Goal: Task Accomplishment & Management: Manage account settings

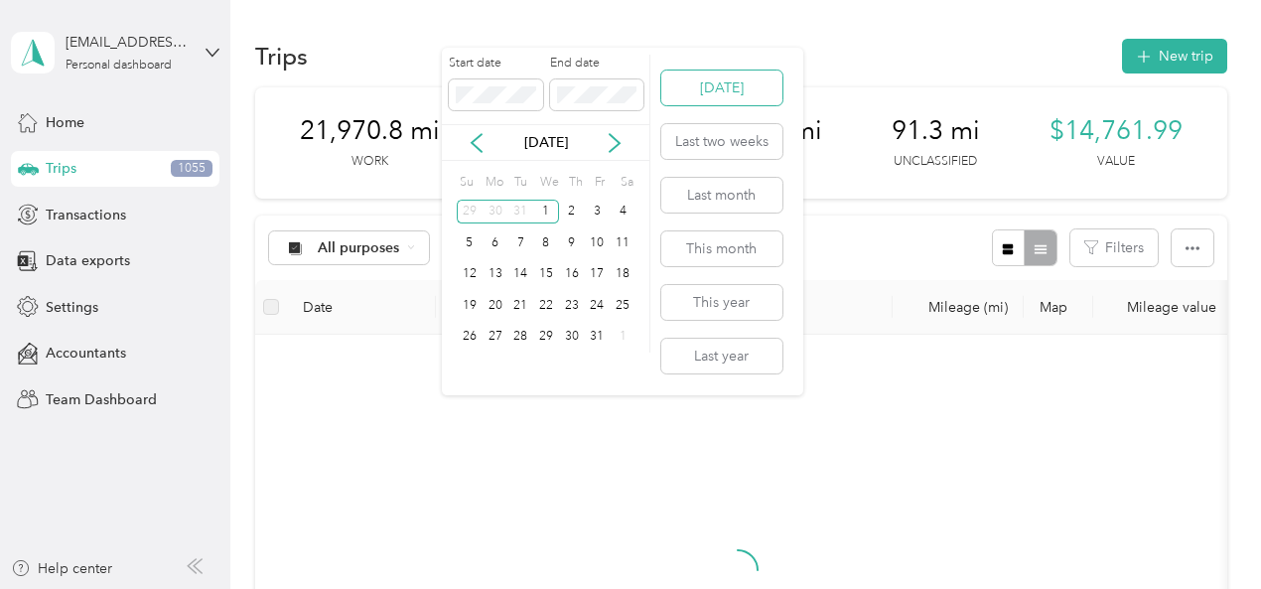
click at [703, 86] on button "Today" at bounding box center [721, 88] width 121 height 35
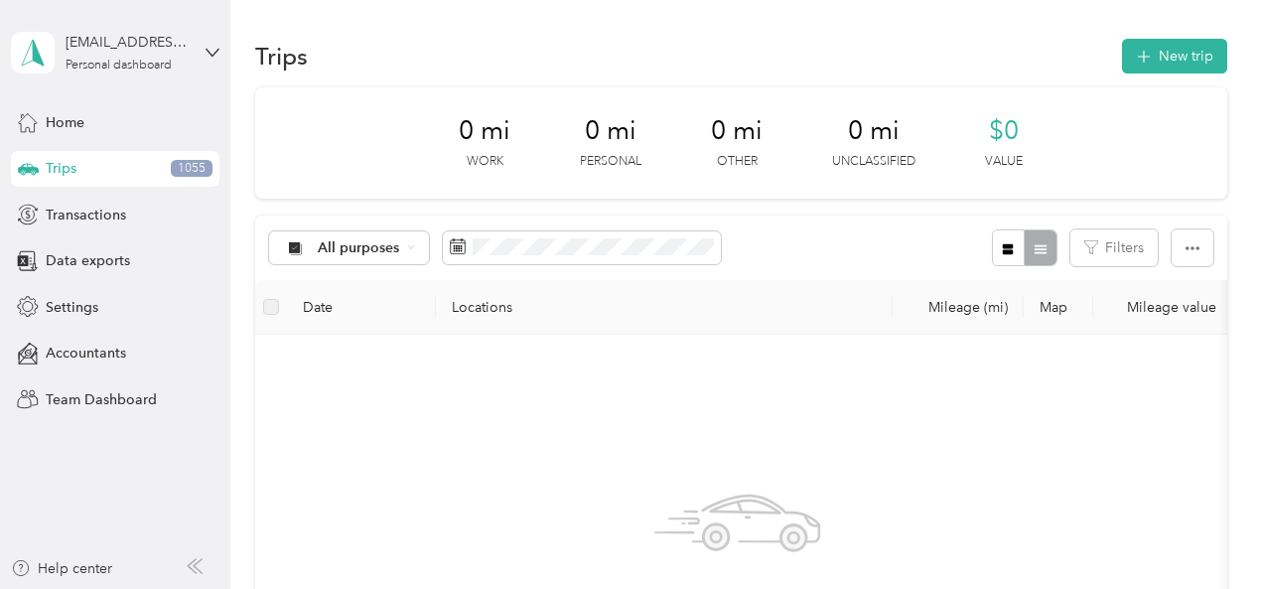
click at [87, 178] on div "Trips 1055" at bounding box center [115, 169] width 209 height 36
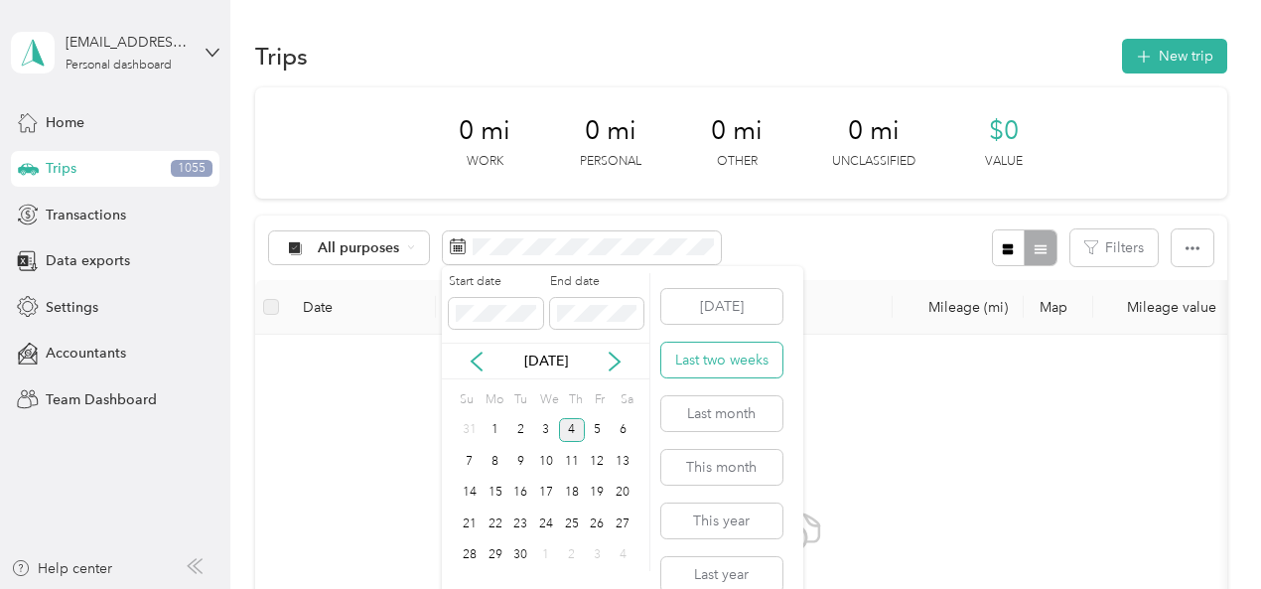
click at [726, 368] on button "Last two weeks" at bounding box center [721, 360] width 121 height 35
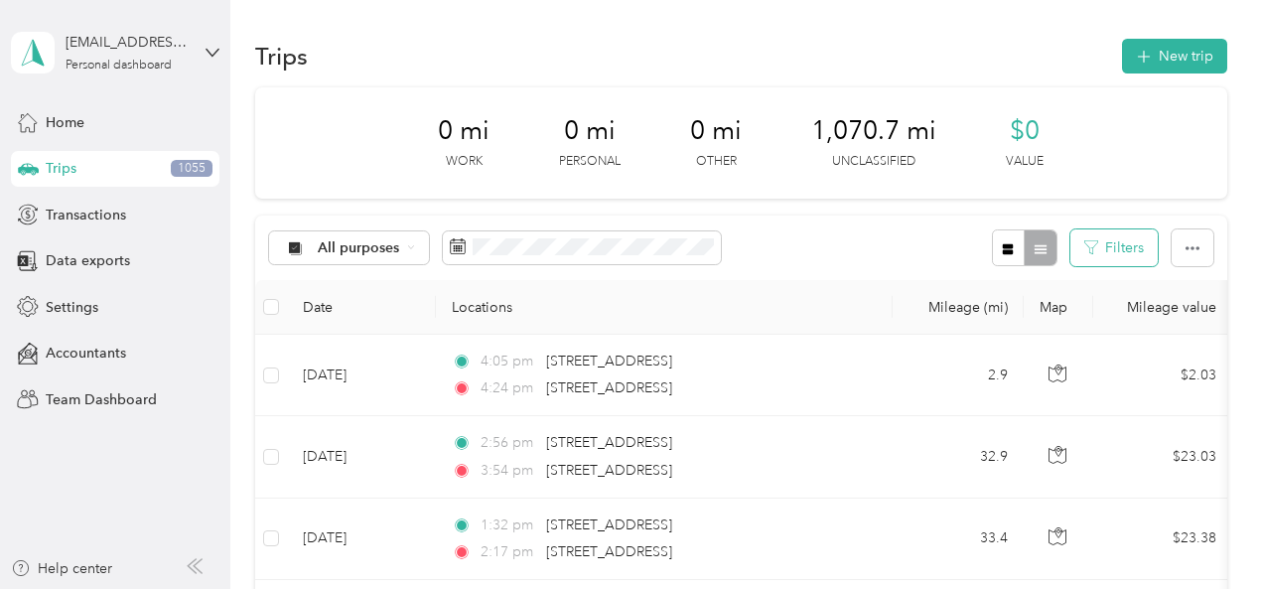
click at [1126, 252] on button "Filters" at bounding box center [1114, 247] width 87 height 37
click at [1194, 245] on icon "button" at bounding box center [1193, 248] width 14 height 14
click at [1001, 253] on icon "button" at bounding box center [1008, 249] width 14 height 14
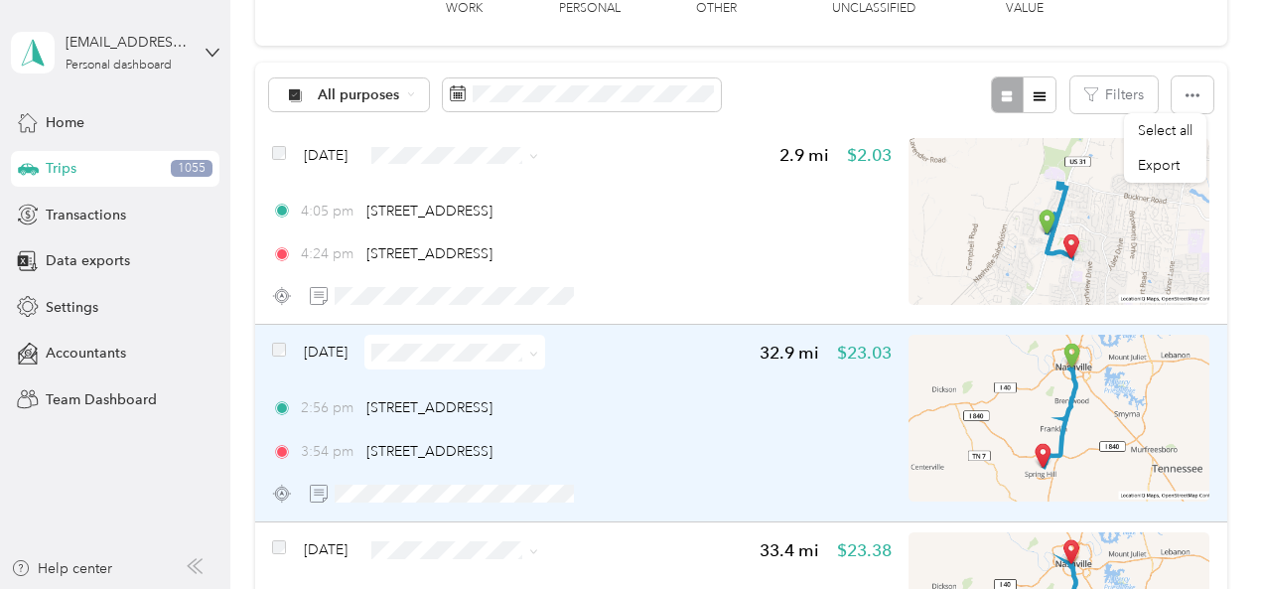
scroll to position [154, 0]
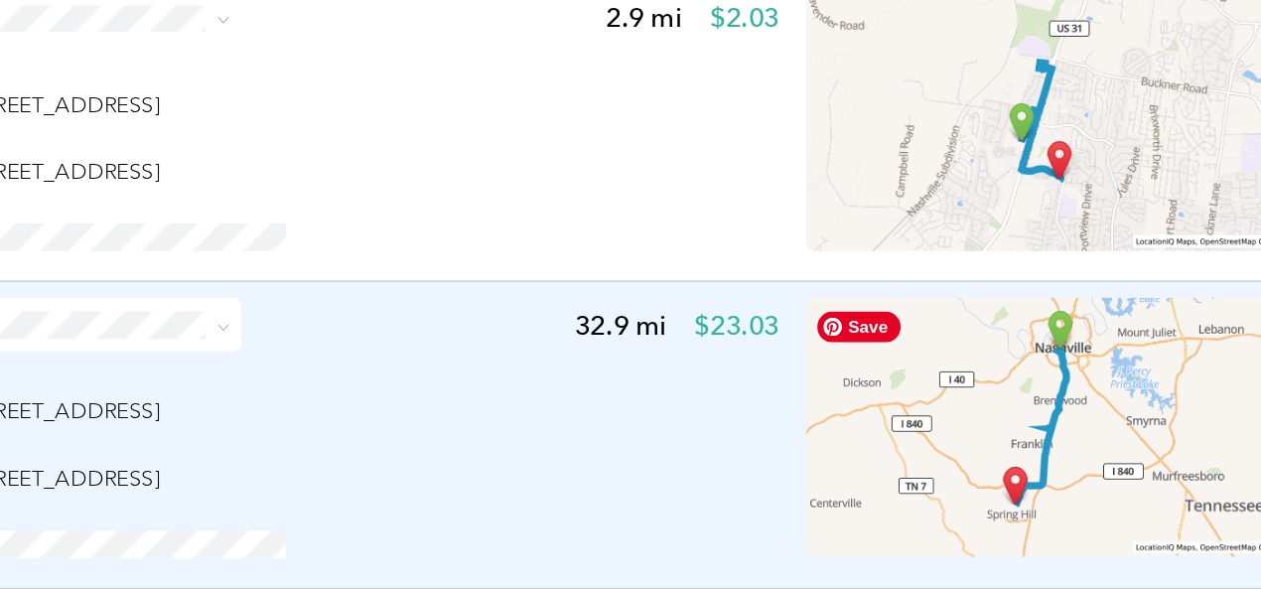
click at [1072, 381] on img at bounding box center [1059, 417] width 301 height 167
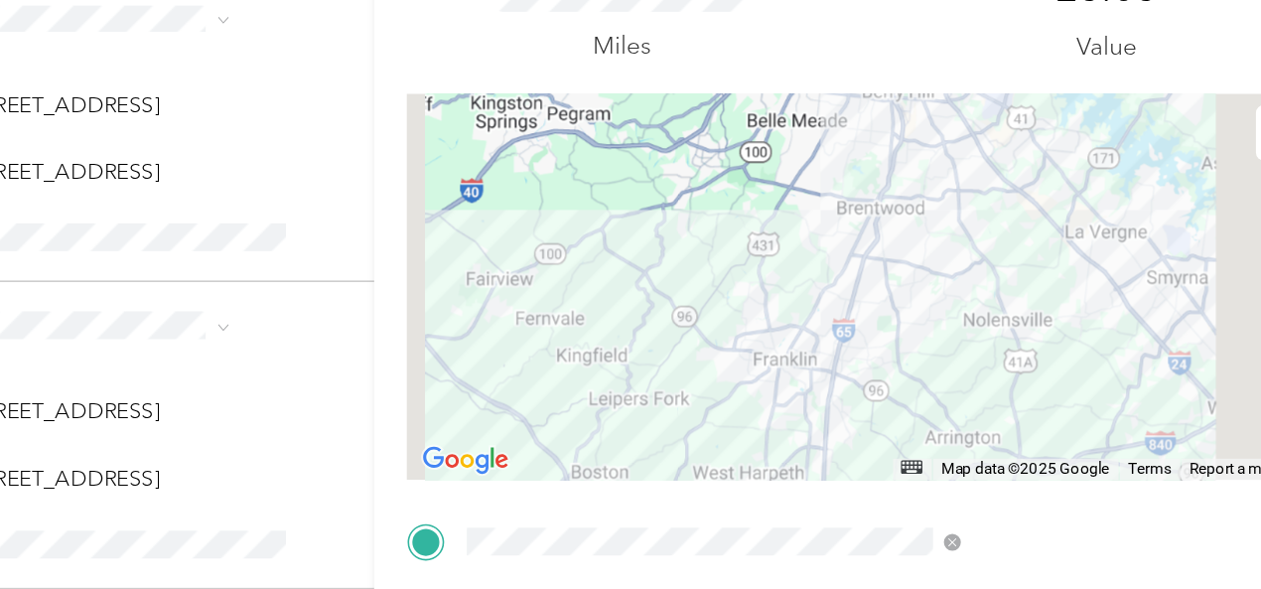
drag, startPoint x: 1055, startPoint y: 305, endPoint x: 1048, endPoint y: 377, distance: 72.8
click at [1048, 377] on div at bounding box center [945, 327] width 589 height 248
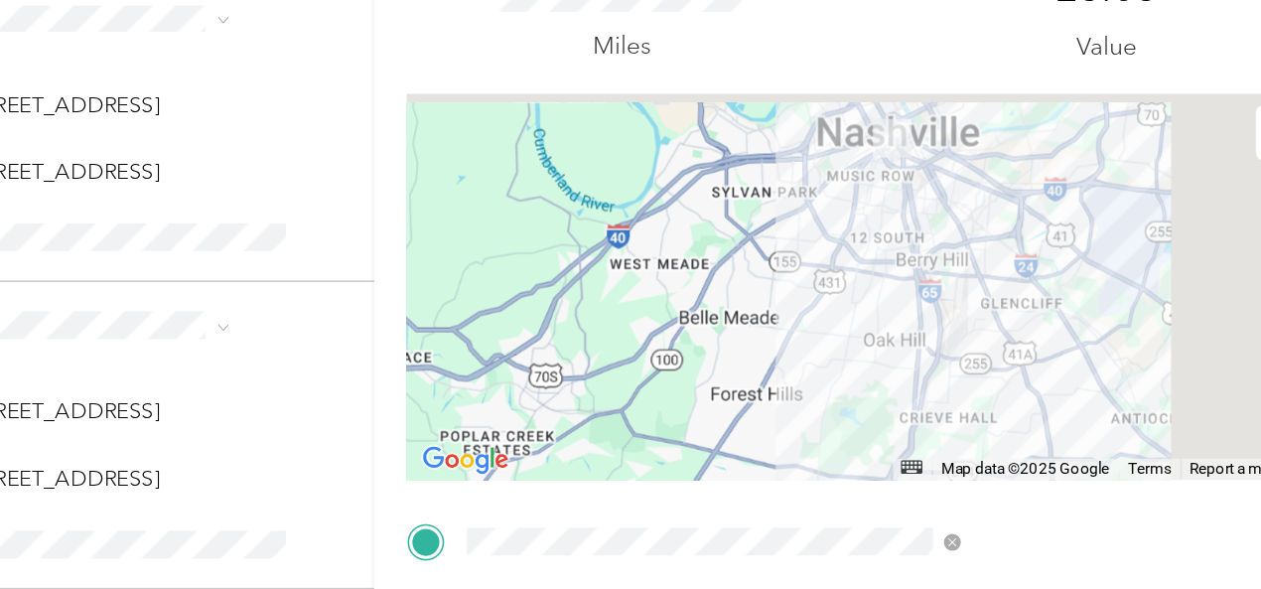
drag, startPoint x: 1033, startPoint y: 246, endPoint x: 1043, endPoint y: 343, distance: 96.8
click at [1043, 343] on div at bounding box center [945, 327] width 589 height 248
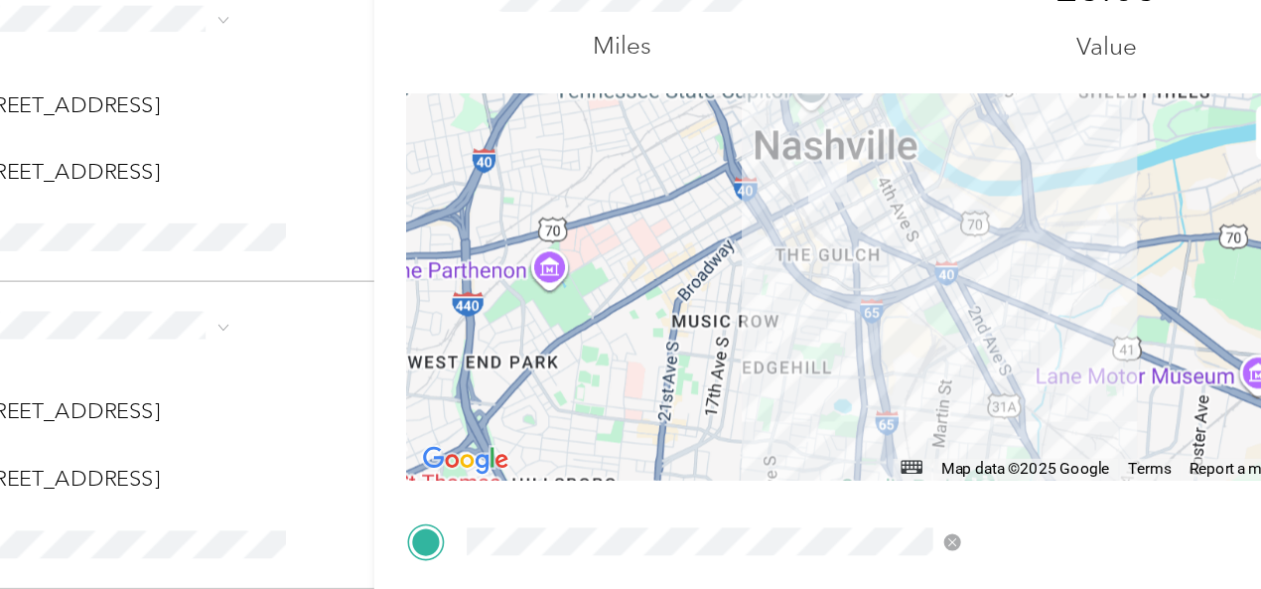
drag, startPoint x: 1009, startPoint y: 240, endPoint x: 1030, endPoint y: 343, distance: 104.4
click at [1030, 343] on div at bounding box center [945, 327] width 589 height 248
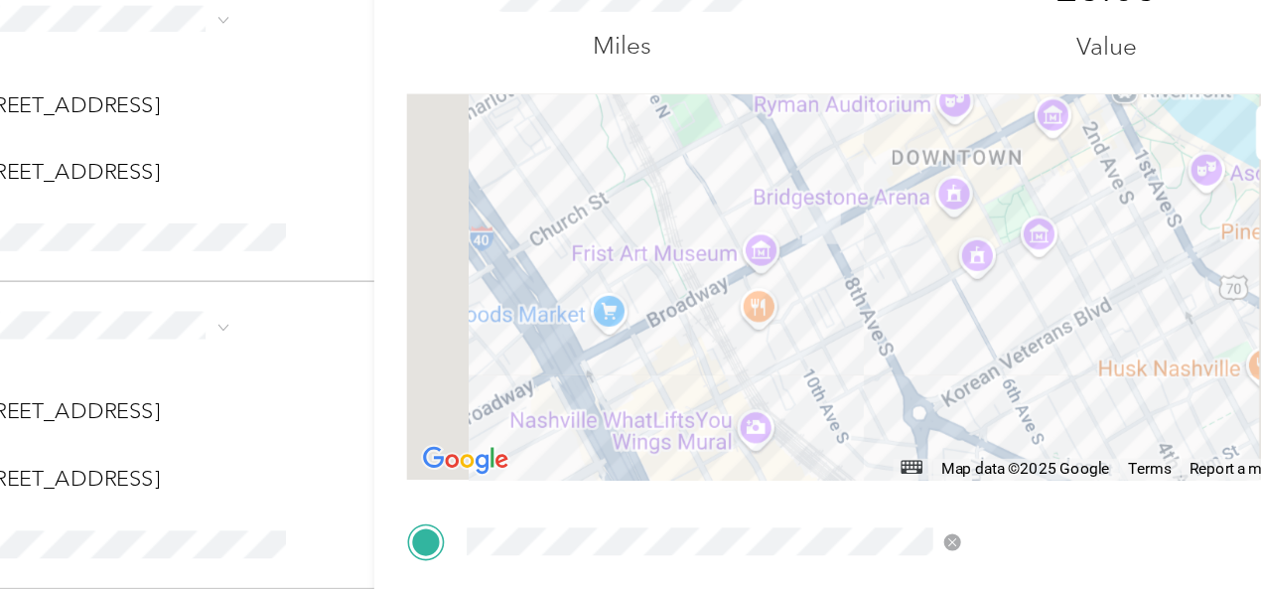
drag, startPoint x: 986, startPoint y: 268, endPoint x: 996, endPoint y: 346, distance: 78.1
click at [996, 346] on div at bounding box center [945, 327] width 589 height 248
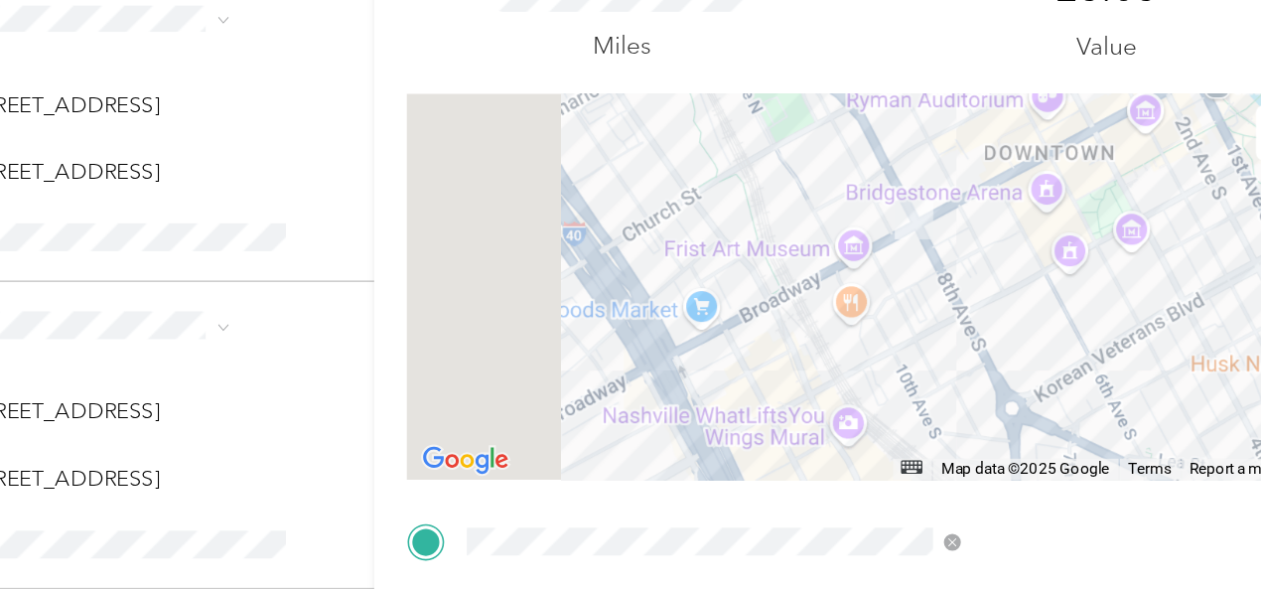
drag, startPoint x: 1013, startPoint y: 320, endPoint x: 1080, endPoint y: 316, distance: 67.6
click at [1080, 316] on div at bounding box center [945, 327] width 589 height 248
